Goal: Information Seeking & Learning: Find specific fact

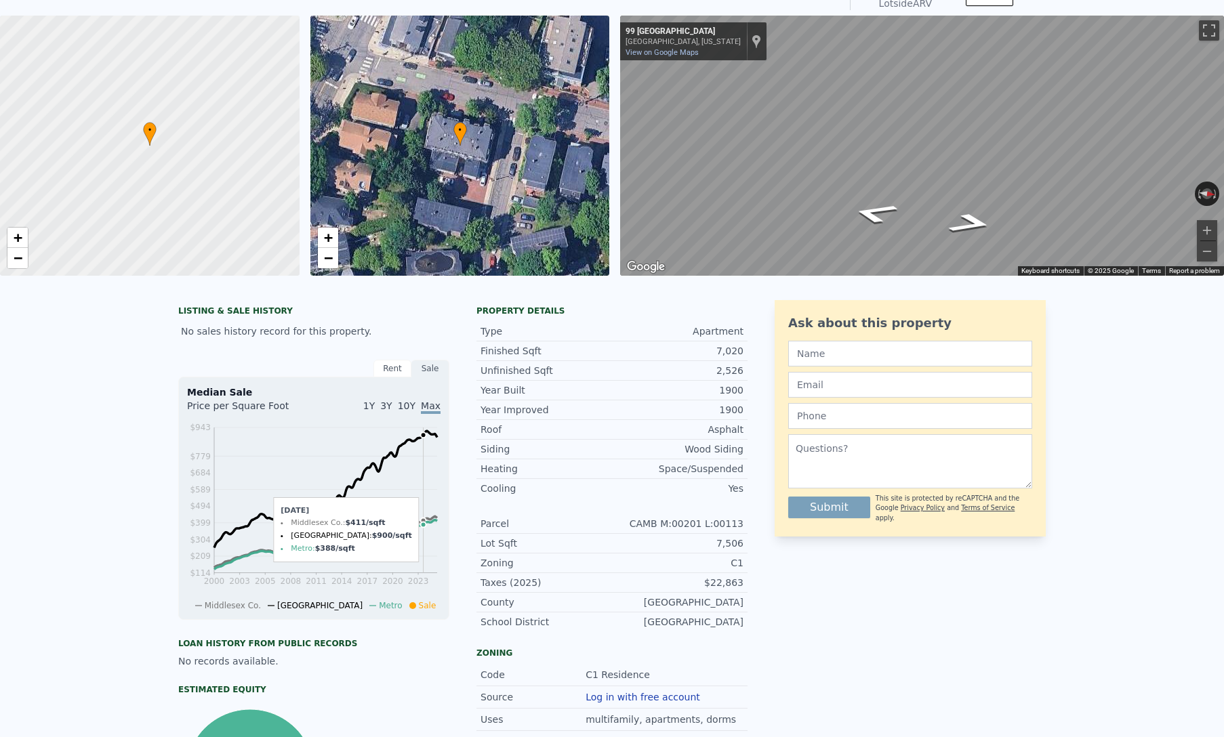
scroll to position [70, 0]
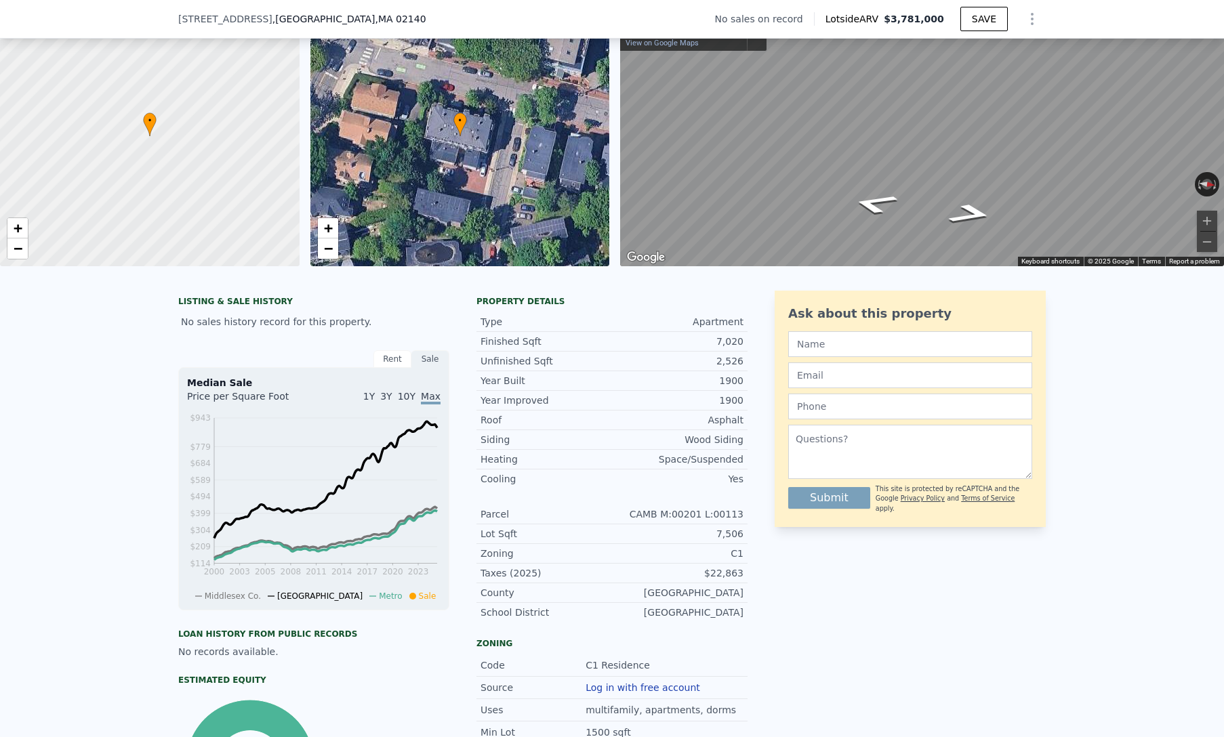
click at [738, 360] on div "2,526" at bounding box center [677, 361] width 131 height 14
click at [740, 369] on div "Unfinished Sqft 2,526" at bounding box center [611, 362] width 271 height 20
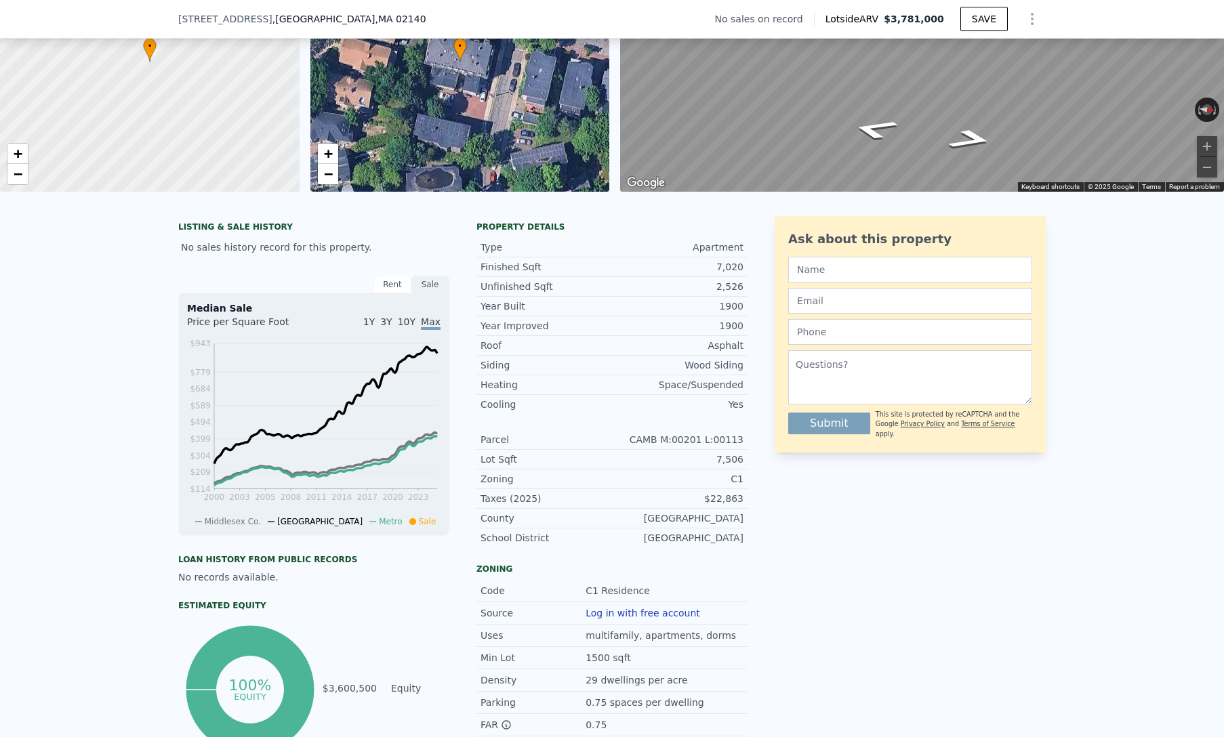
click at [720, 456] on div "7,506" at bounding box center [677, 460] width 131 height 14
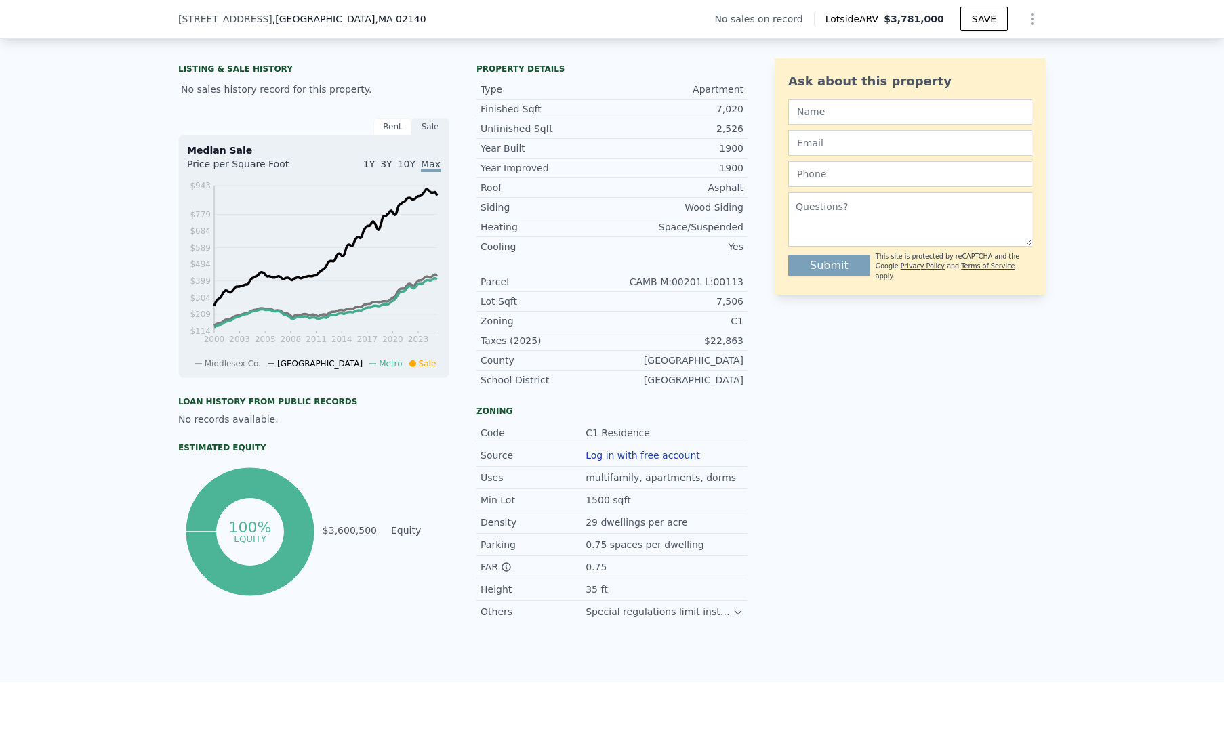
scroll to position [305, 0]
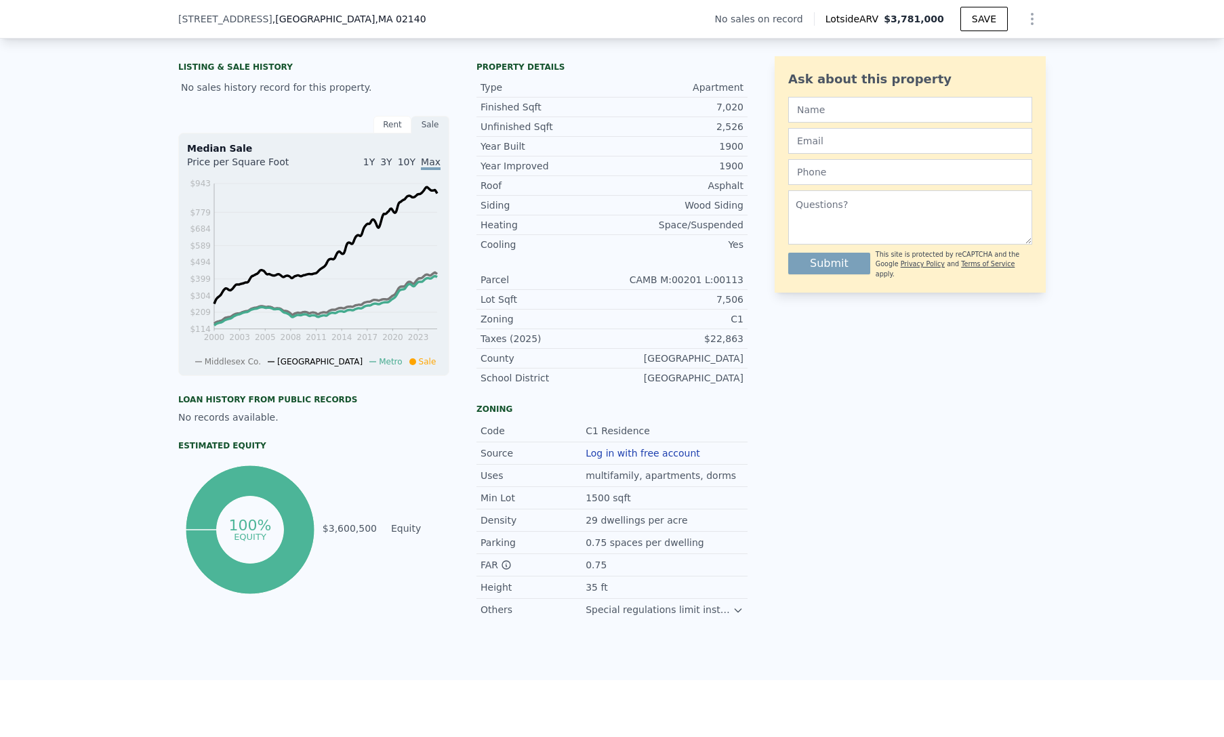
click at [609, 539] on div "0.75 spaces per dwelling" at bounding box center [646, 543] width 121 height 14
click at [661, 507] on div "Min Lot 1500 sqft" at bounding box center [611, 498] width 271 height 22
click at [632, 518] on div "29 dwellings per acre" at bounding box center [638, 521] width 104 height 14
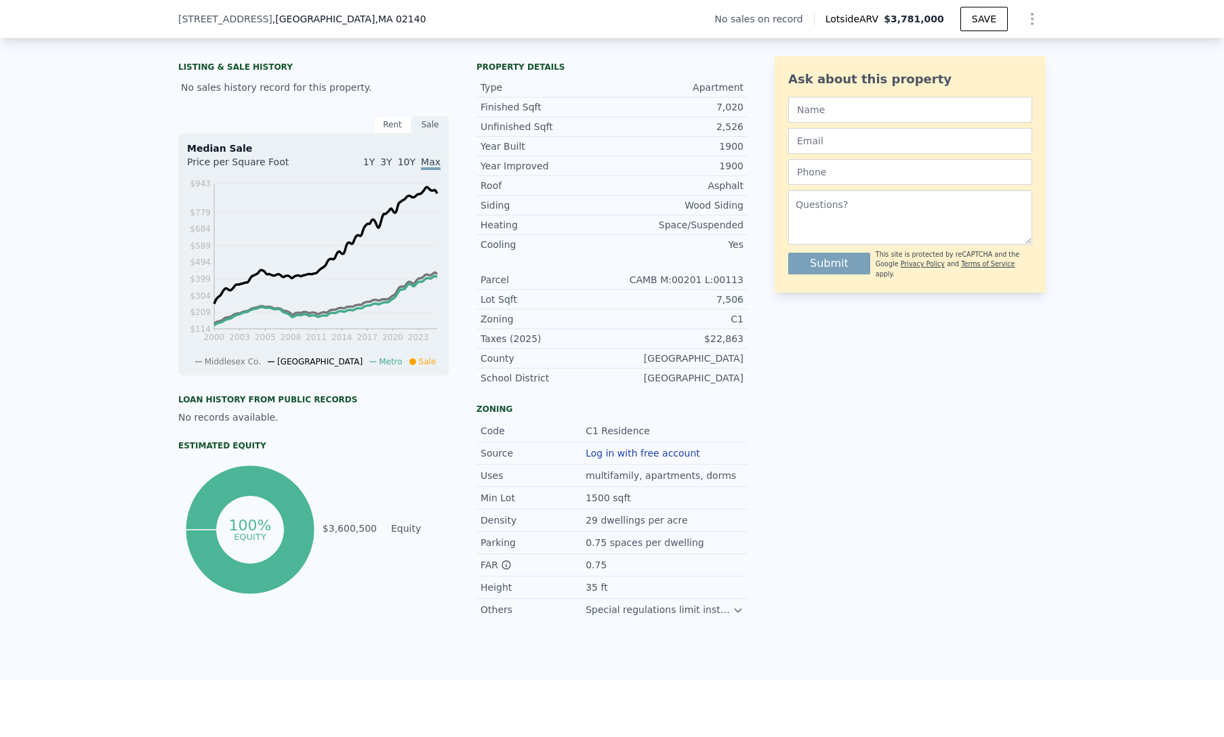
click at [632, 518] on div "29 dwellings per acre" at bounding box center [638, 521] width 104 height 14
click at [642, 518] on div "29 dwellings per acre" at bounding box center [638, 521] width 104 height 14
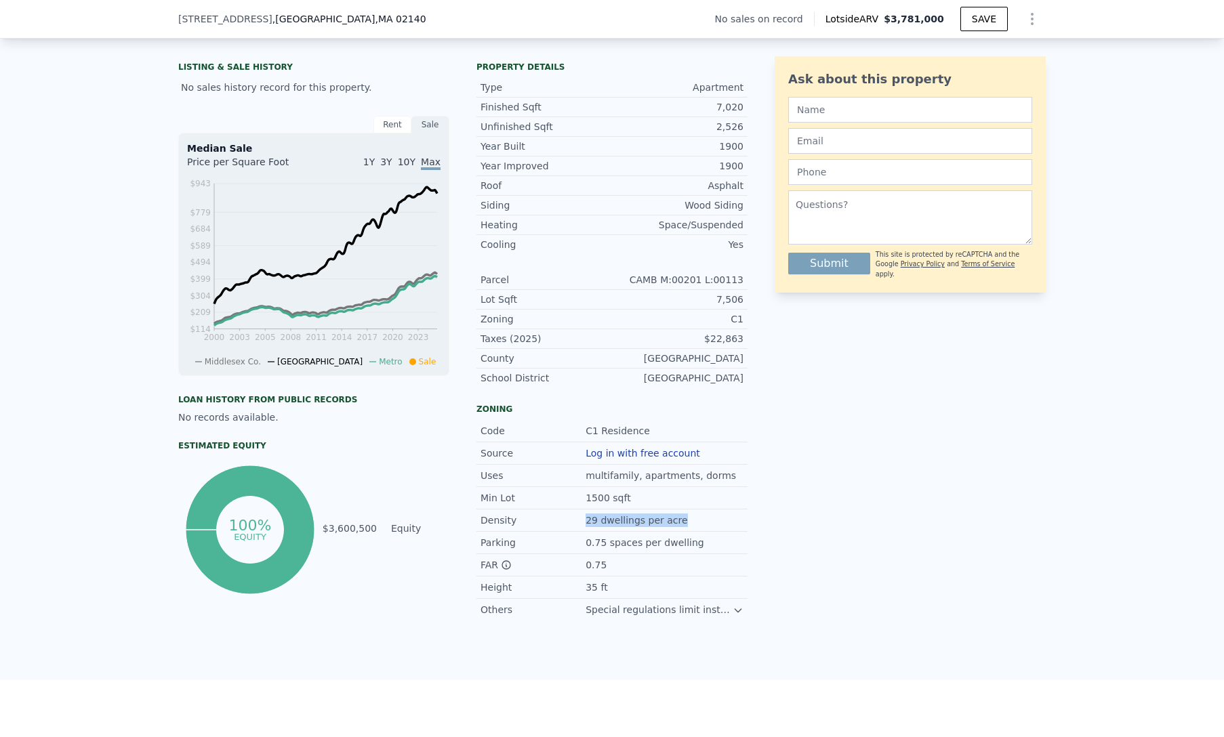
click at [618, 493] on div "1500 sqft" at bounding box center [609, 498] width 47 height 14
click at [662, 471] on div "multifamily, apartments, dorms" at bounding box center [662, 476] width 153 height 14
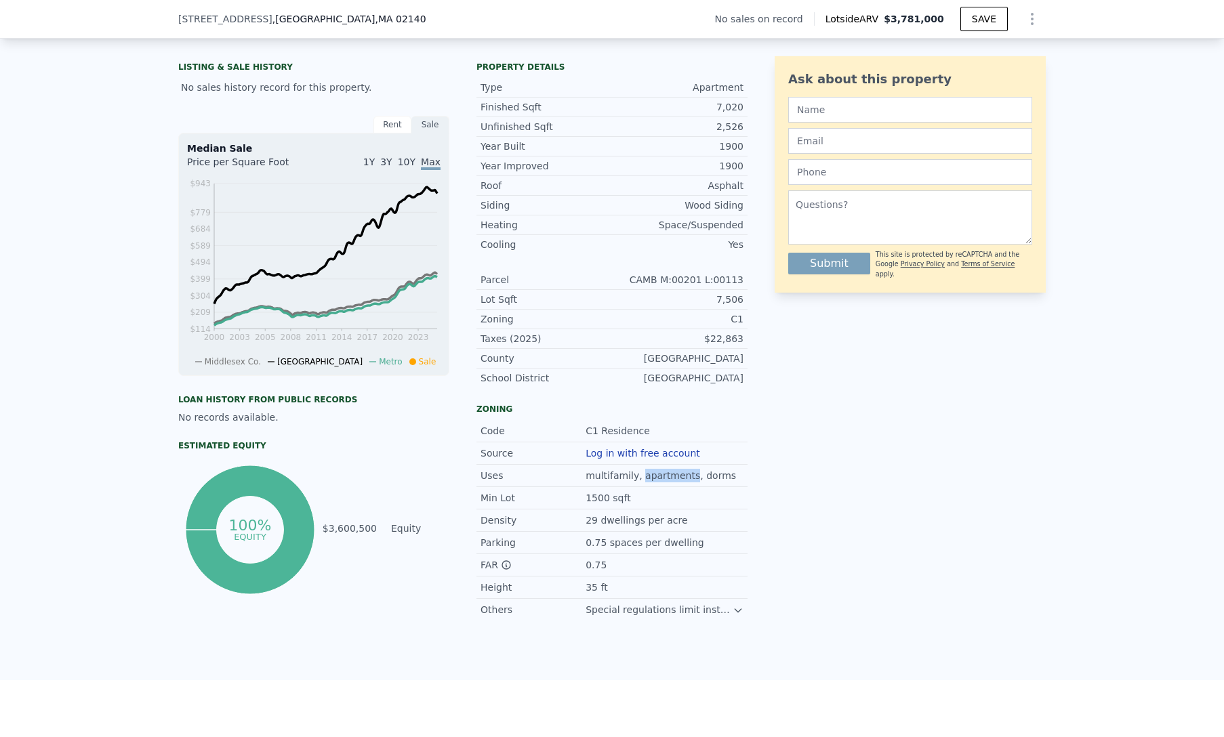
click at [662, 471] on div "multifamily, apartments, dorms" at bounding box center [662, 476] width 153 height 14
click at [690, 488] on div "Min Lot 1500 sqft" at bounding box center [611, 498] width 271 height 22
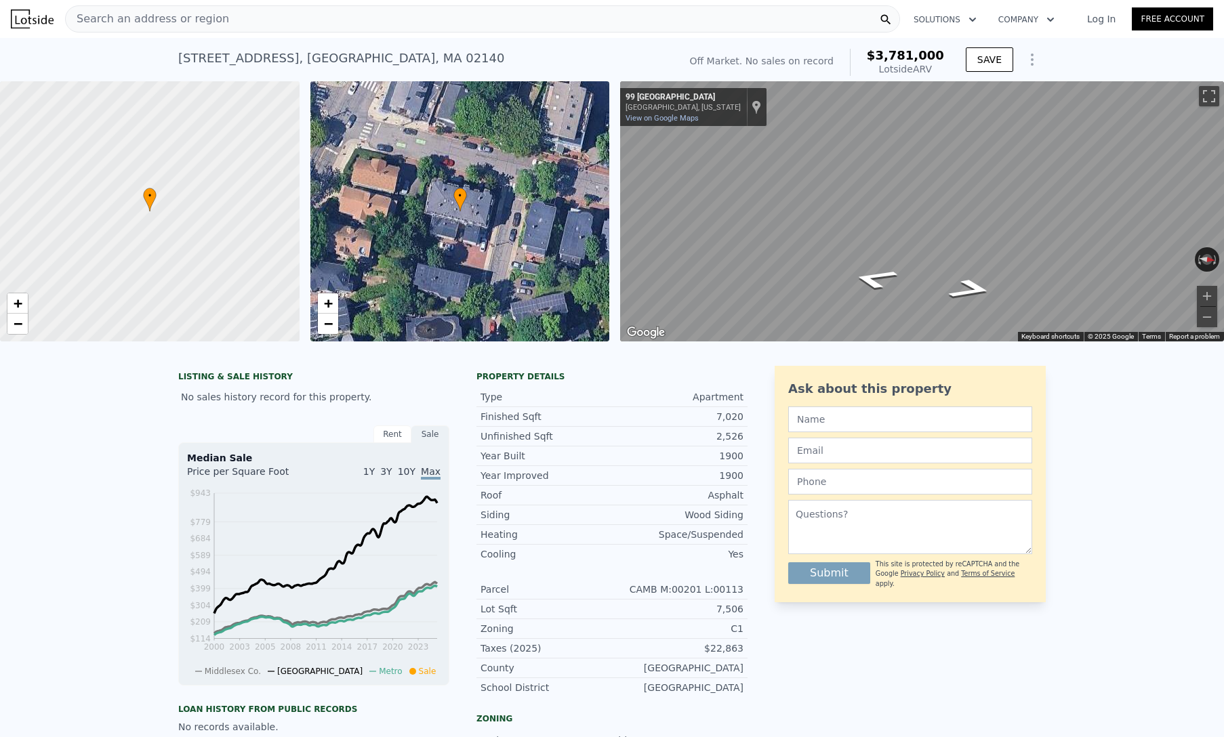
scroll to position [9, 0]
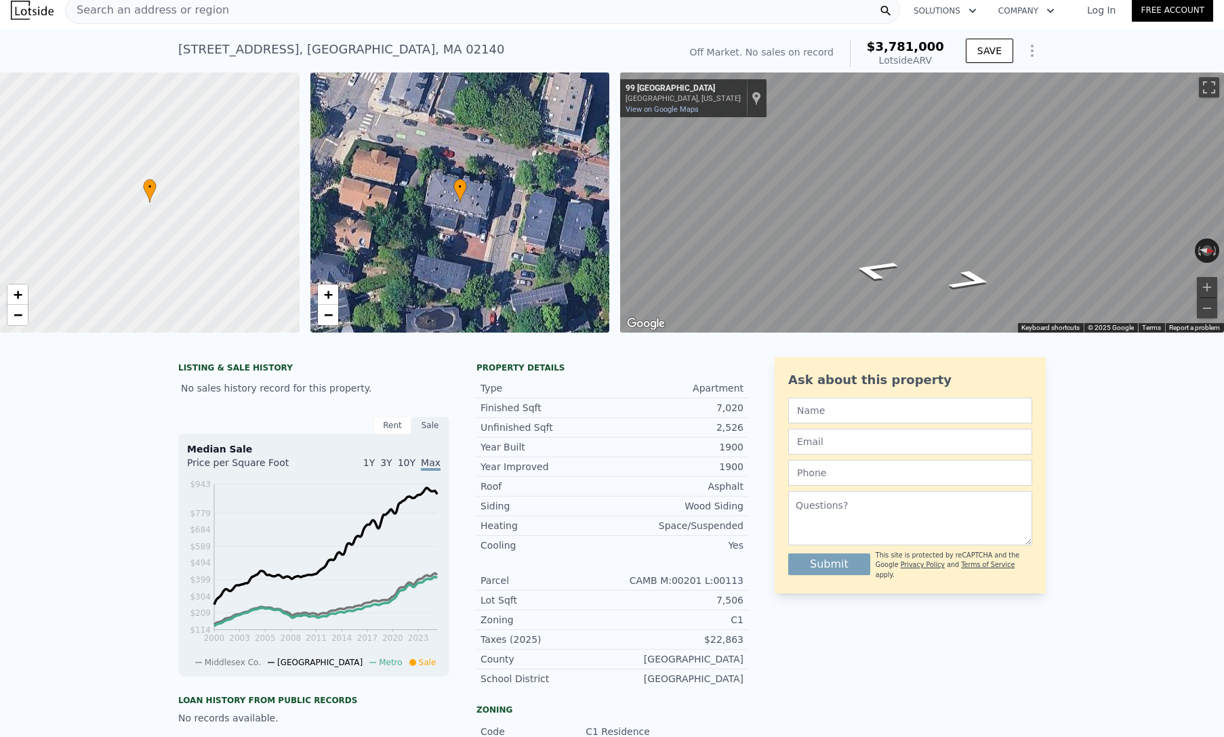
click at [399, 424] on div "Rent" at bounding box center [392, 426] width 38 height 18
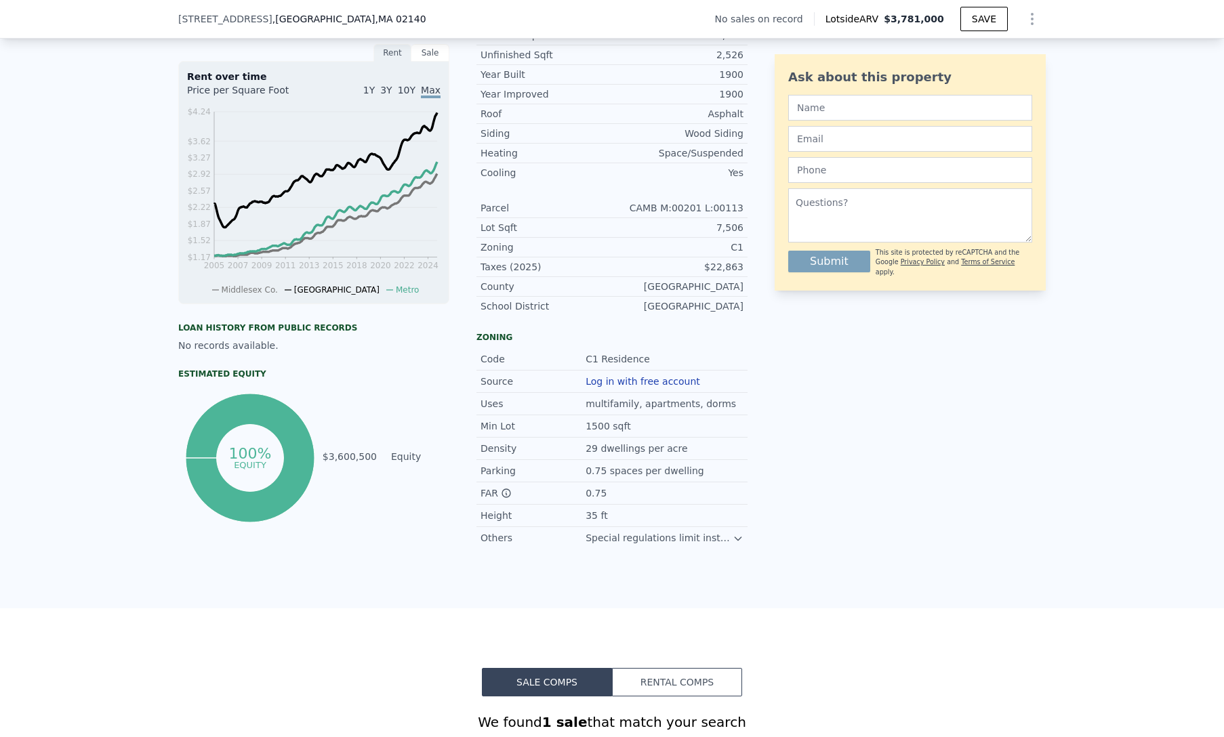
scroll to position [0, 0]
